Goal: Navigation & Orientation: Find specific page/section

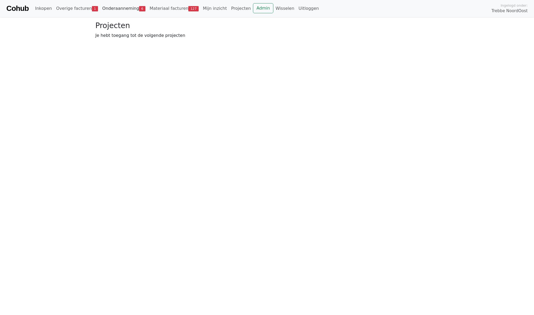
click at [114, 6] on link "Onderaanneming 6" at bounding box center [123, 8] width 47 height 11
click at [156, 37] on span "Openstaand" at bounding box center [147, 38] width 26 height 5
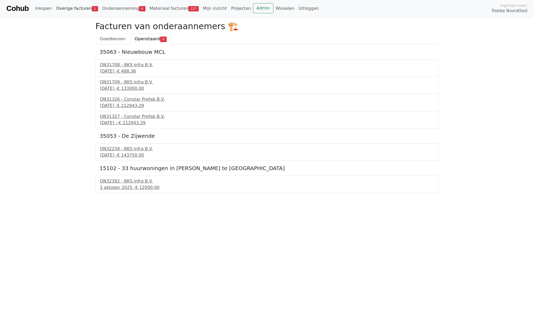
click at [71, 9] on link "Overige facturen 1" at bounding box center [77, 8] width 46 height 11
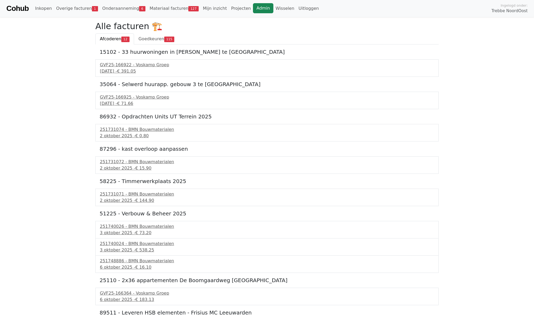
click at [253, 10] on link "Admin" at bounding box center [263, 8] width 20 height 10
